Goal: Transaction & Acquisition: Book appointment/travel/reservation

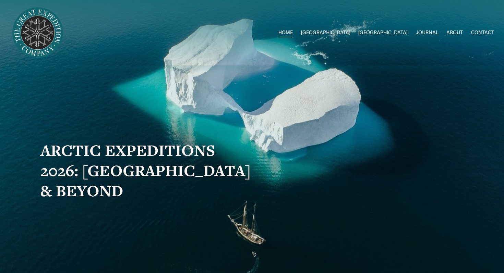
click at [0, 0] on span "2026 Expeditions" at bounding box center [0, 0] width 0 height 0
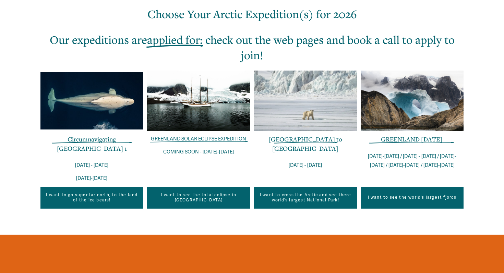
scroll to position [243, 0]
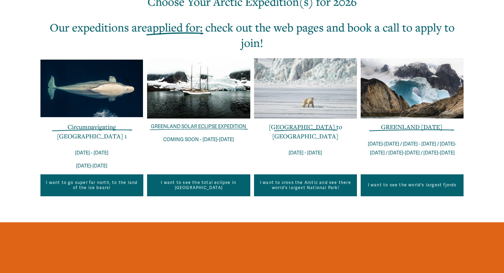
click at [299, 128] on link "[GEOGRAPHIC_DATA] to [GEOGRAPHIC_DATA]" at bounding box center [305, 131] width 73 height 17
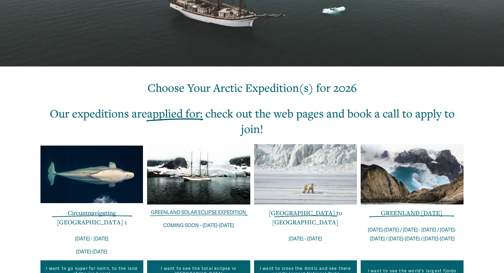
scroll to position [0, 0]
